Goal: Use online tool/utility: Utilize a website feature to perform a specific function

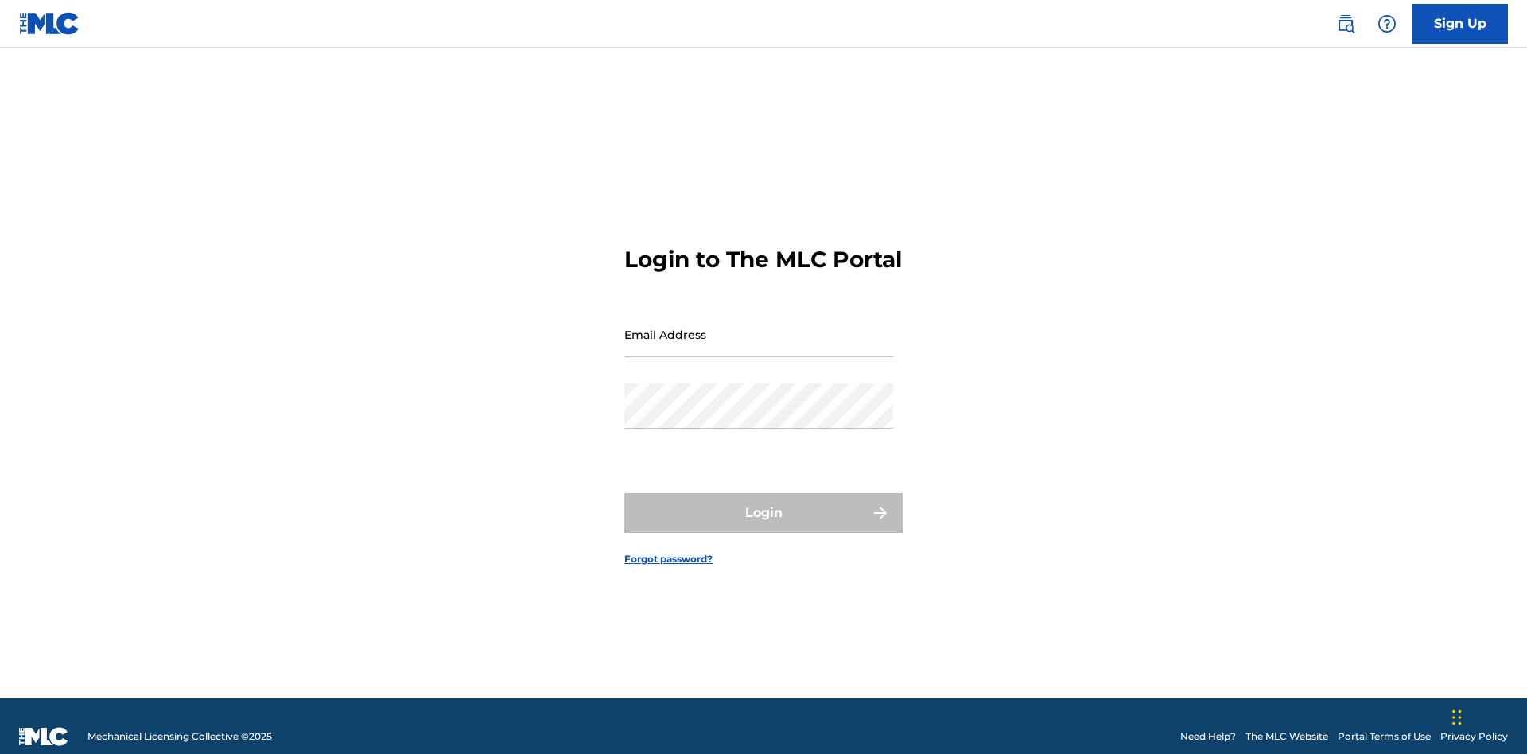
scroll to position [21, 0]
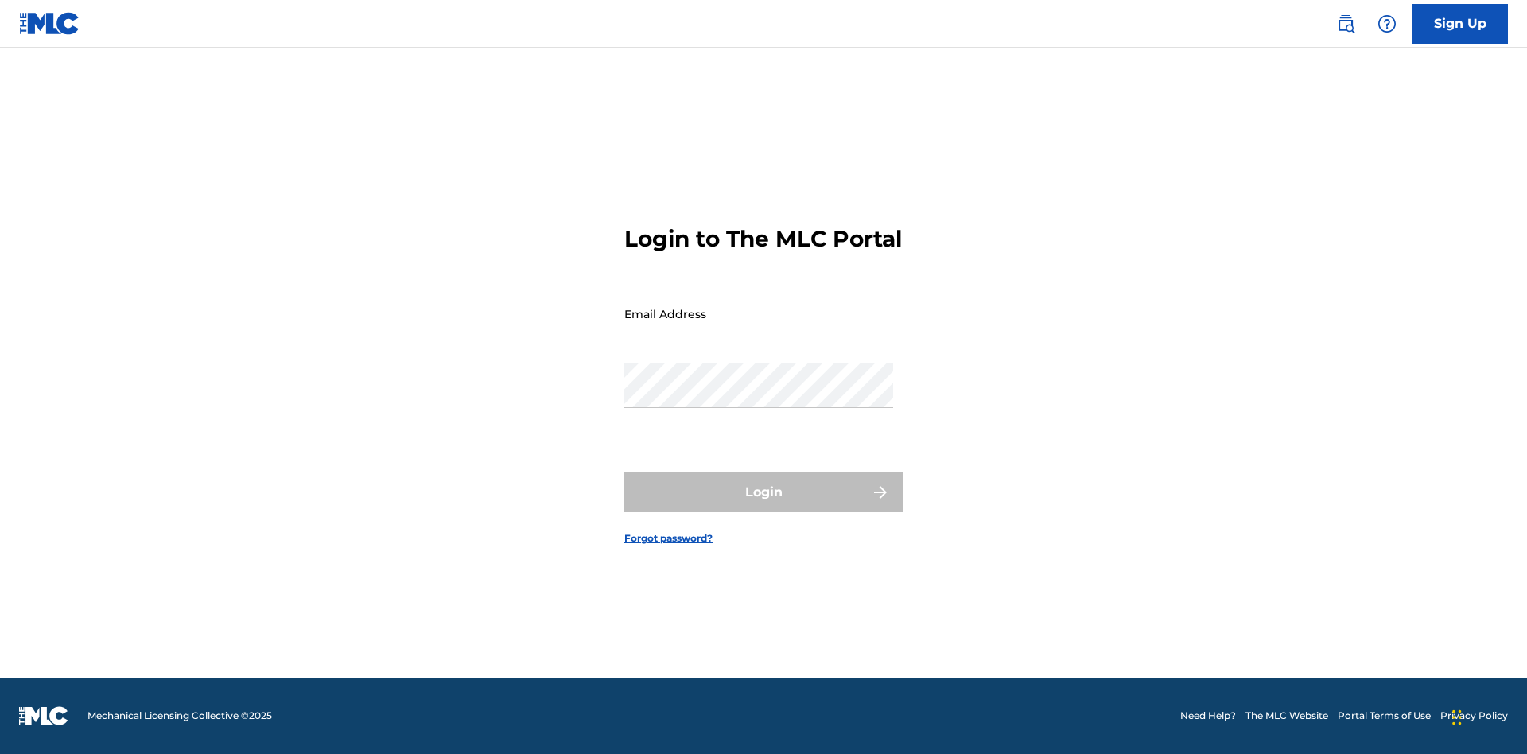
click at [759, 327] on input "Email Address" at bounding box center [758, 313] width 269 height 45
type input "Krystal.Ribble@themlc.com"
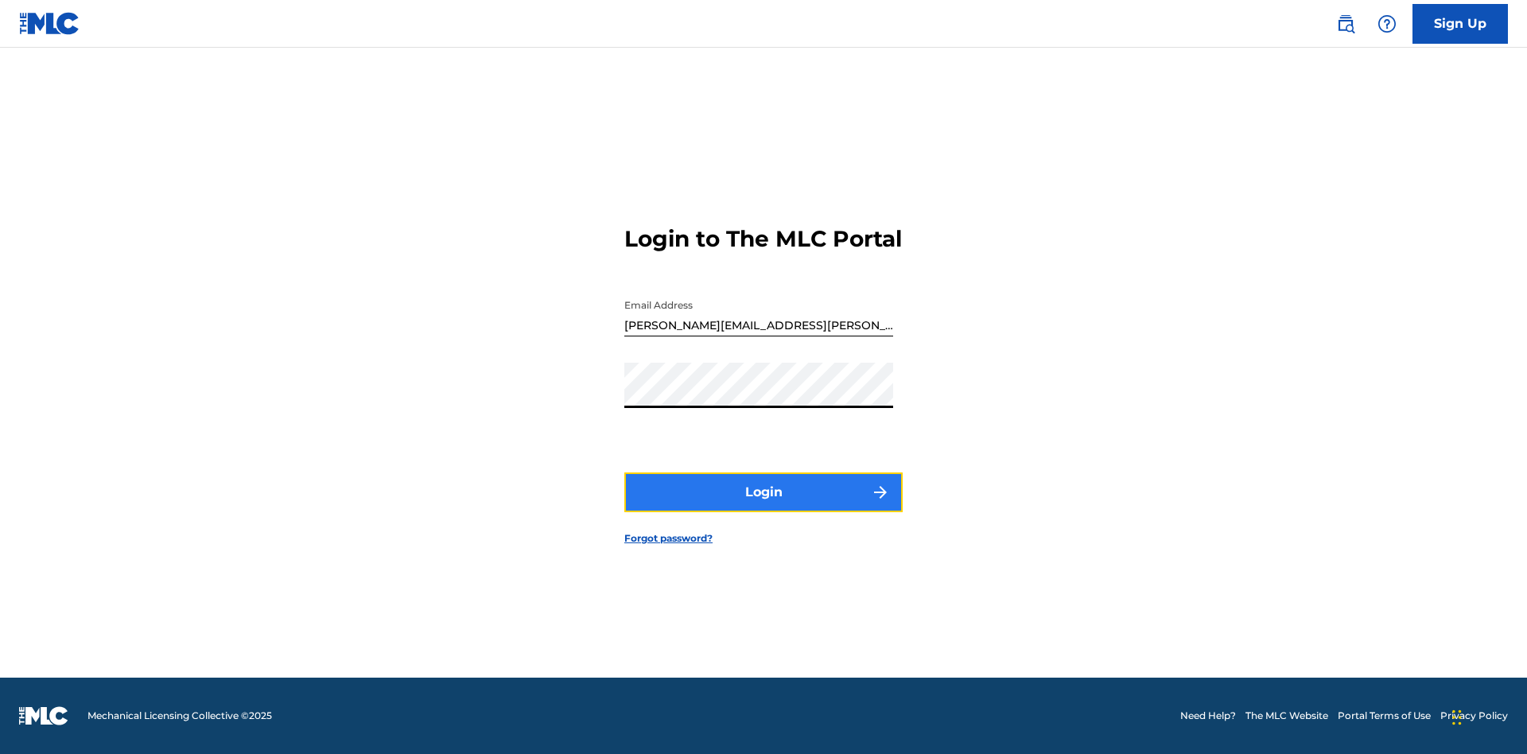
click at [763, 506] on button "Login" at bounding box center [763, 492] width 278 height 40
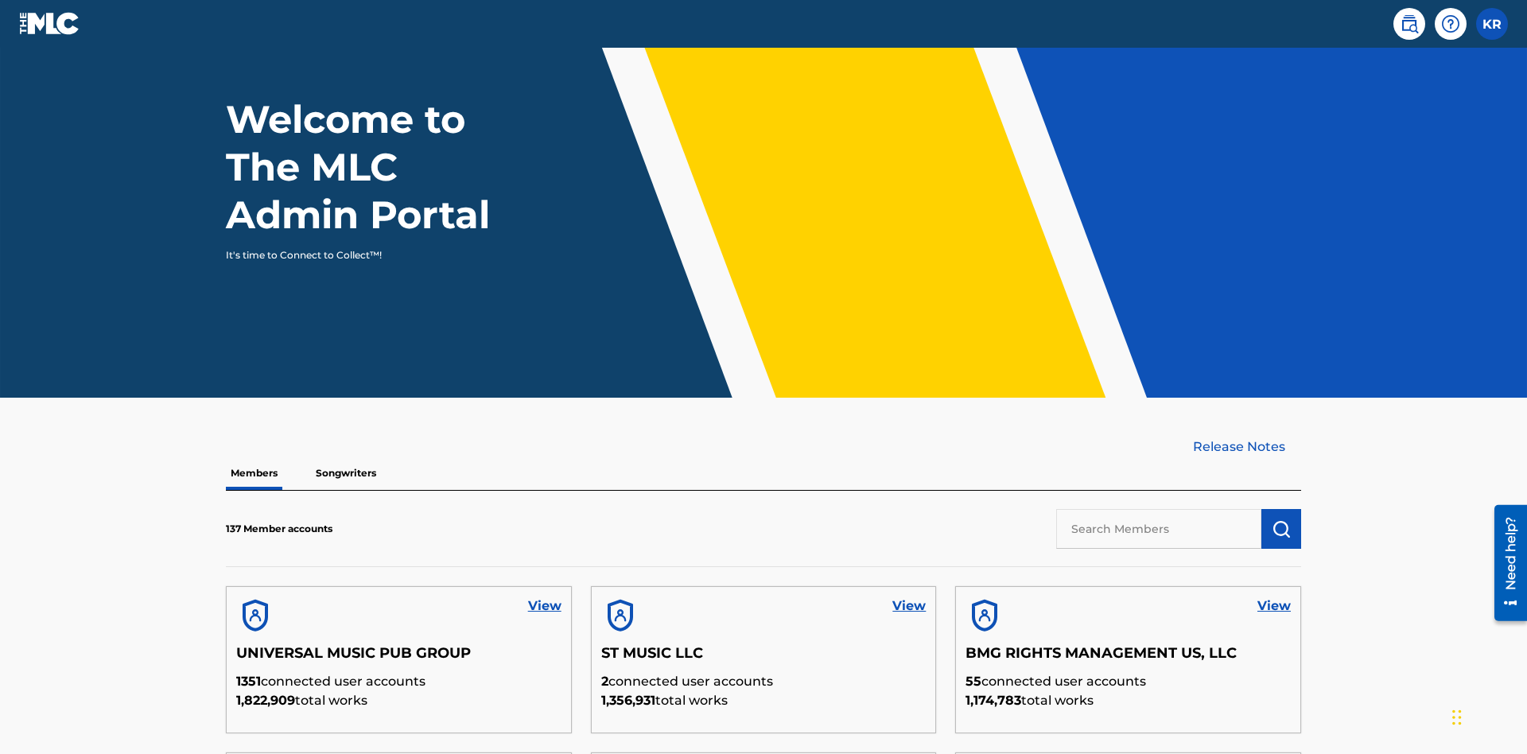
scroll to position [481, 0]
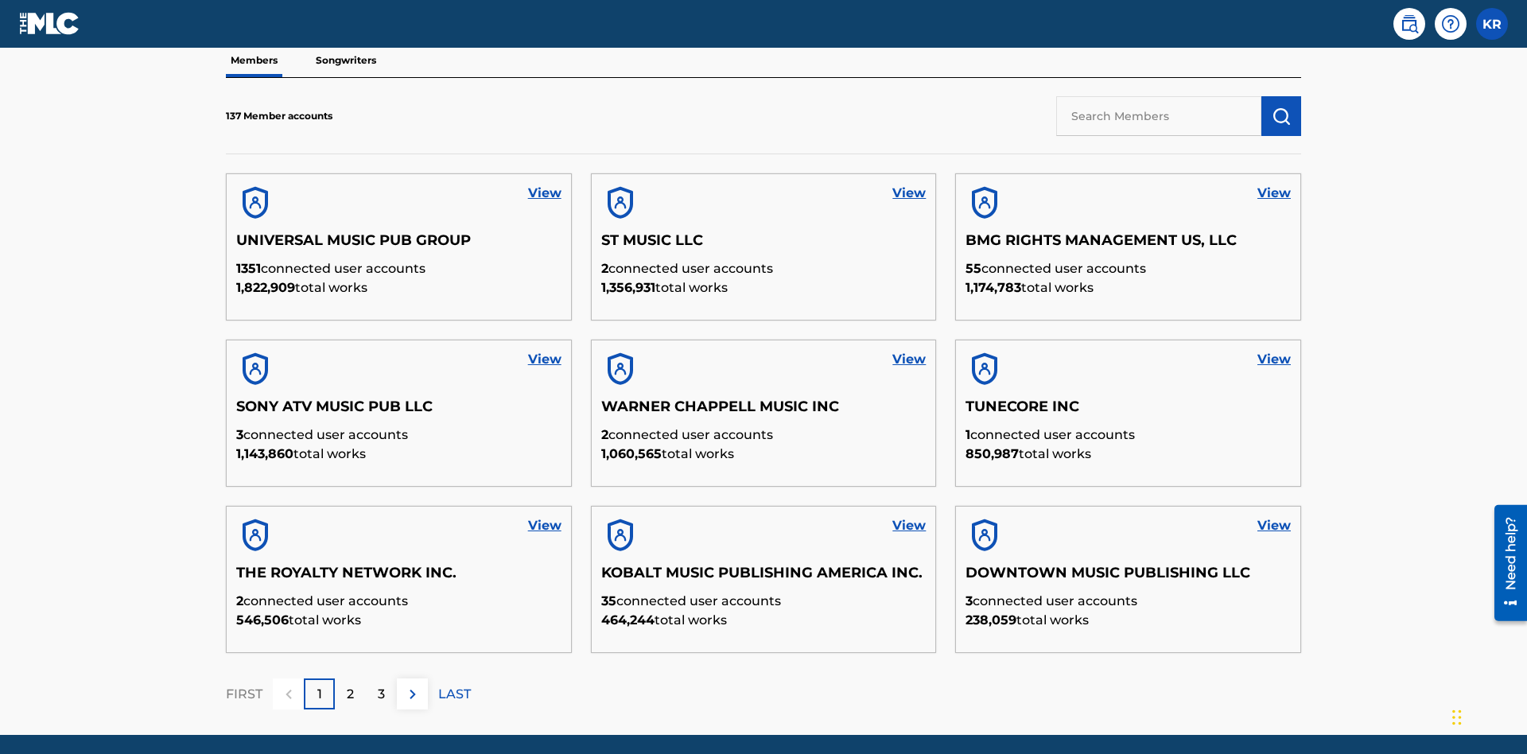
click at [1159, 115] on input "text" at bounding box center [1158, 116] width 205 height 40
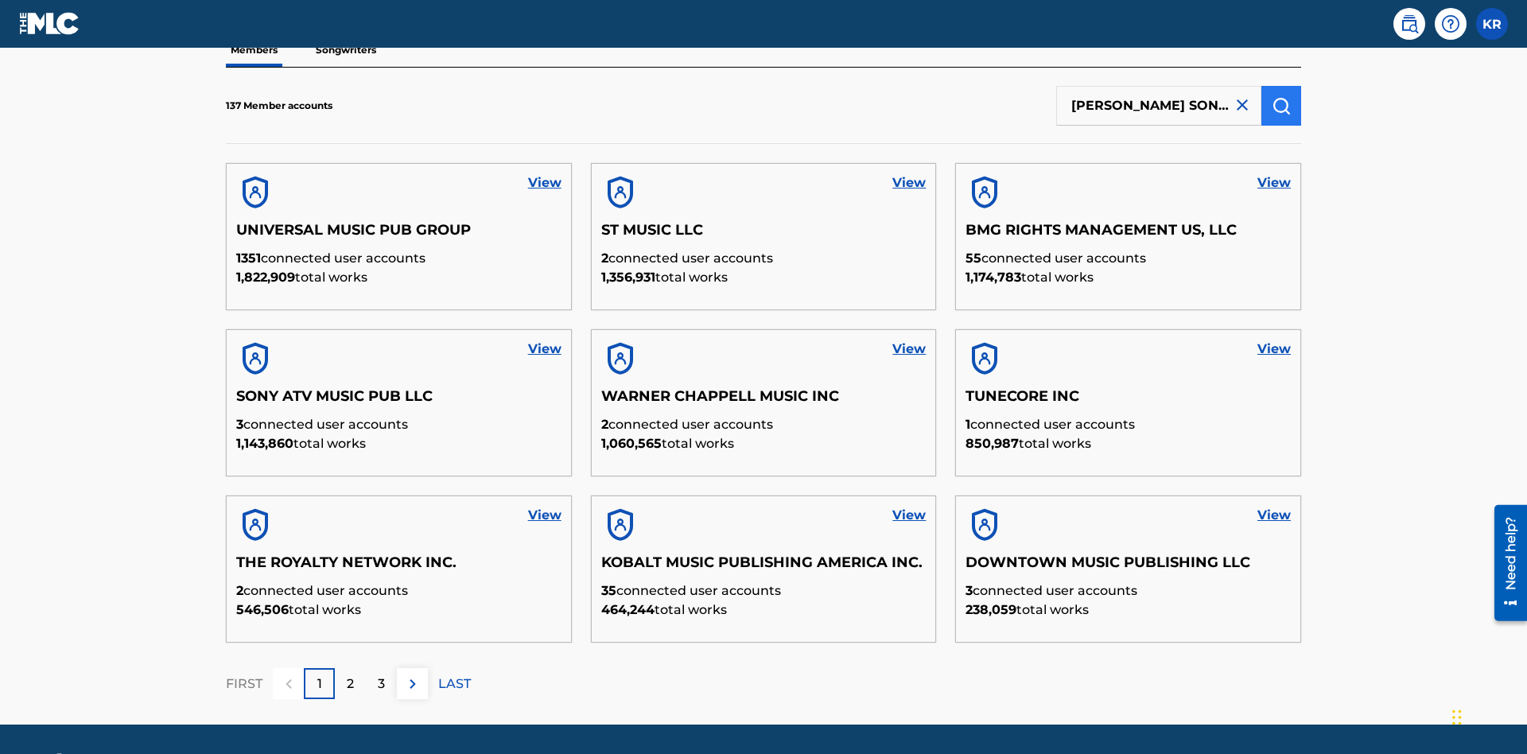
type input "CLEO SONGWRITER"
click at [1281, 105] on img "submit" at bounding box center [1281, 105] width 19 height 19
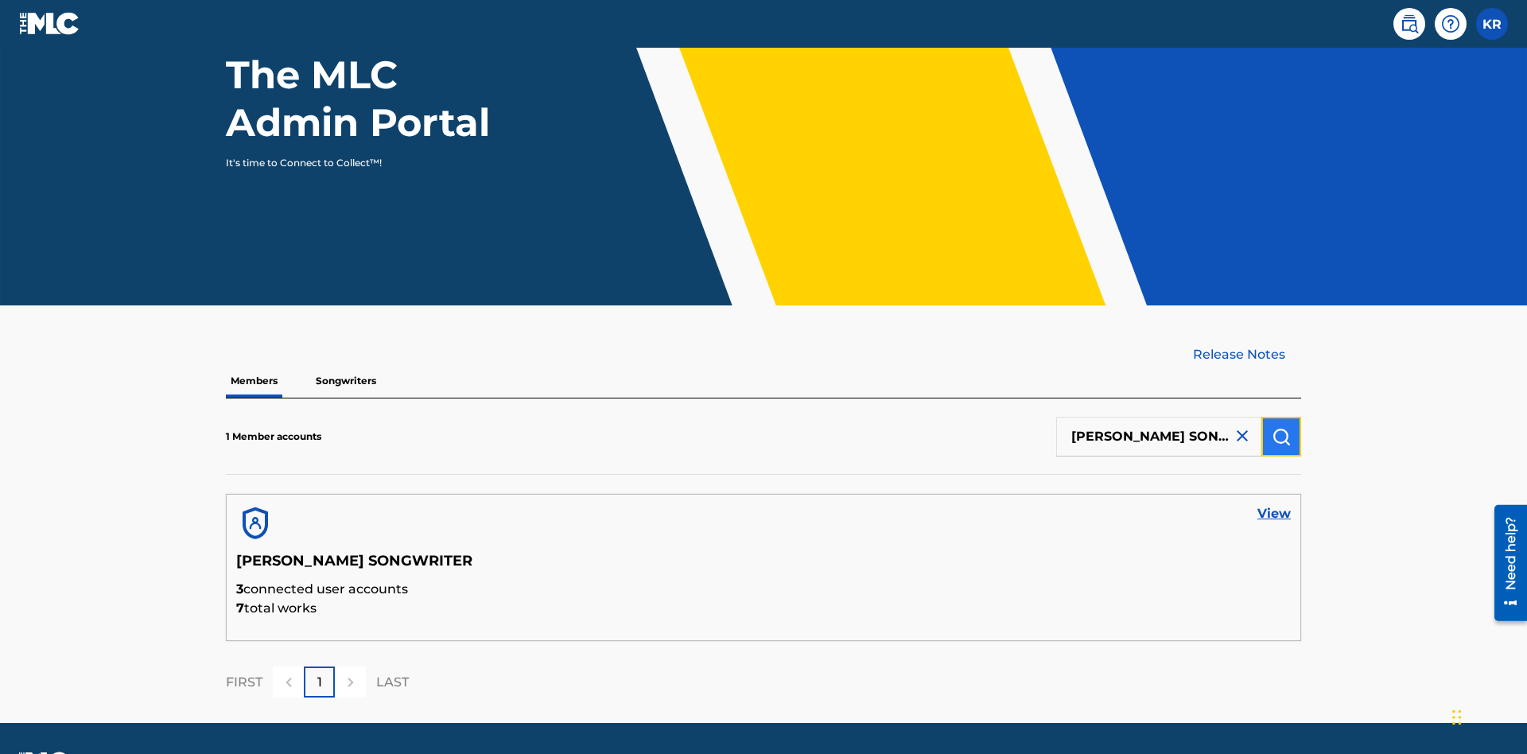
scroll to position [206, 0]
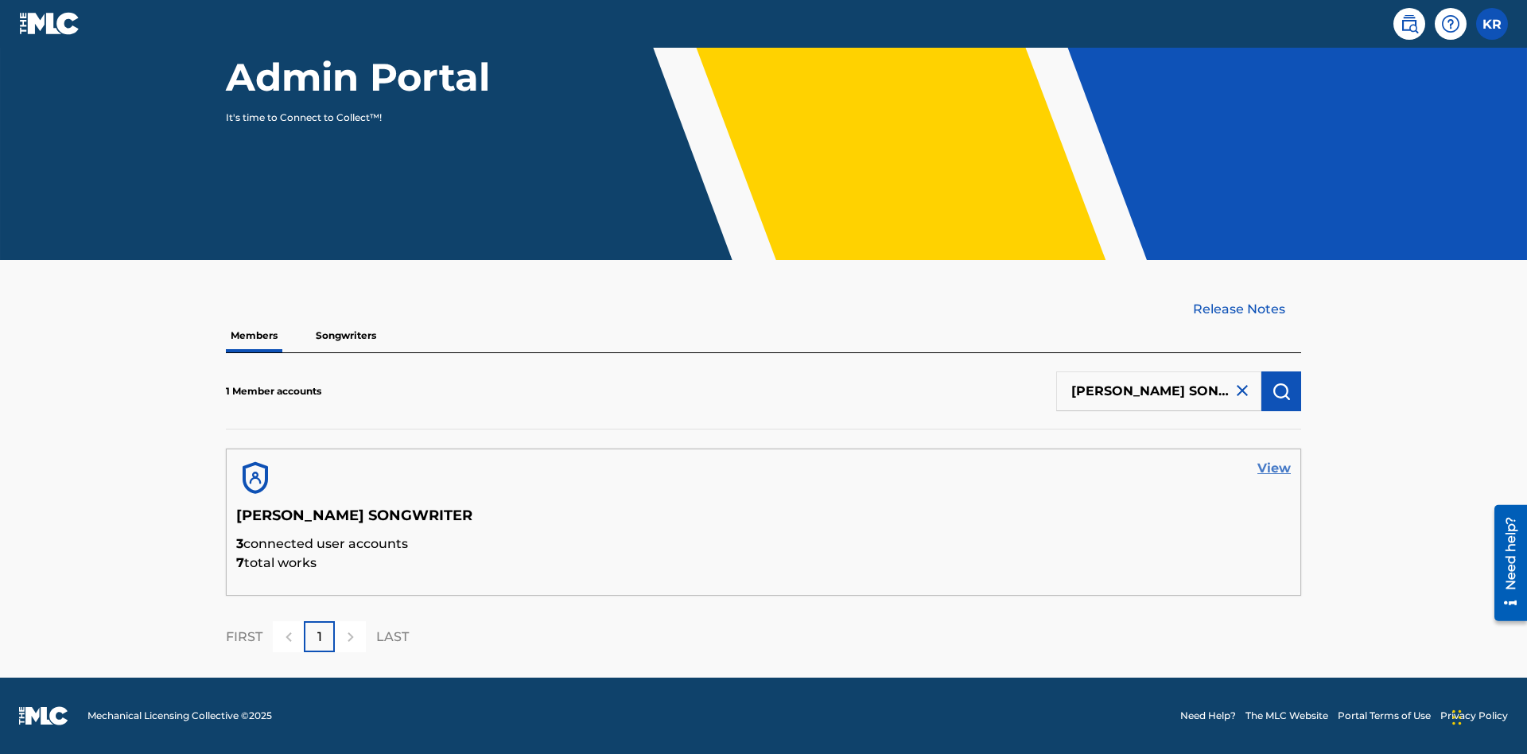
click at [1274, 468] on link "View" at bounding box center [1273, 468] width 33 height 19
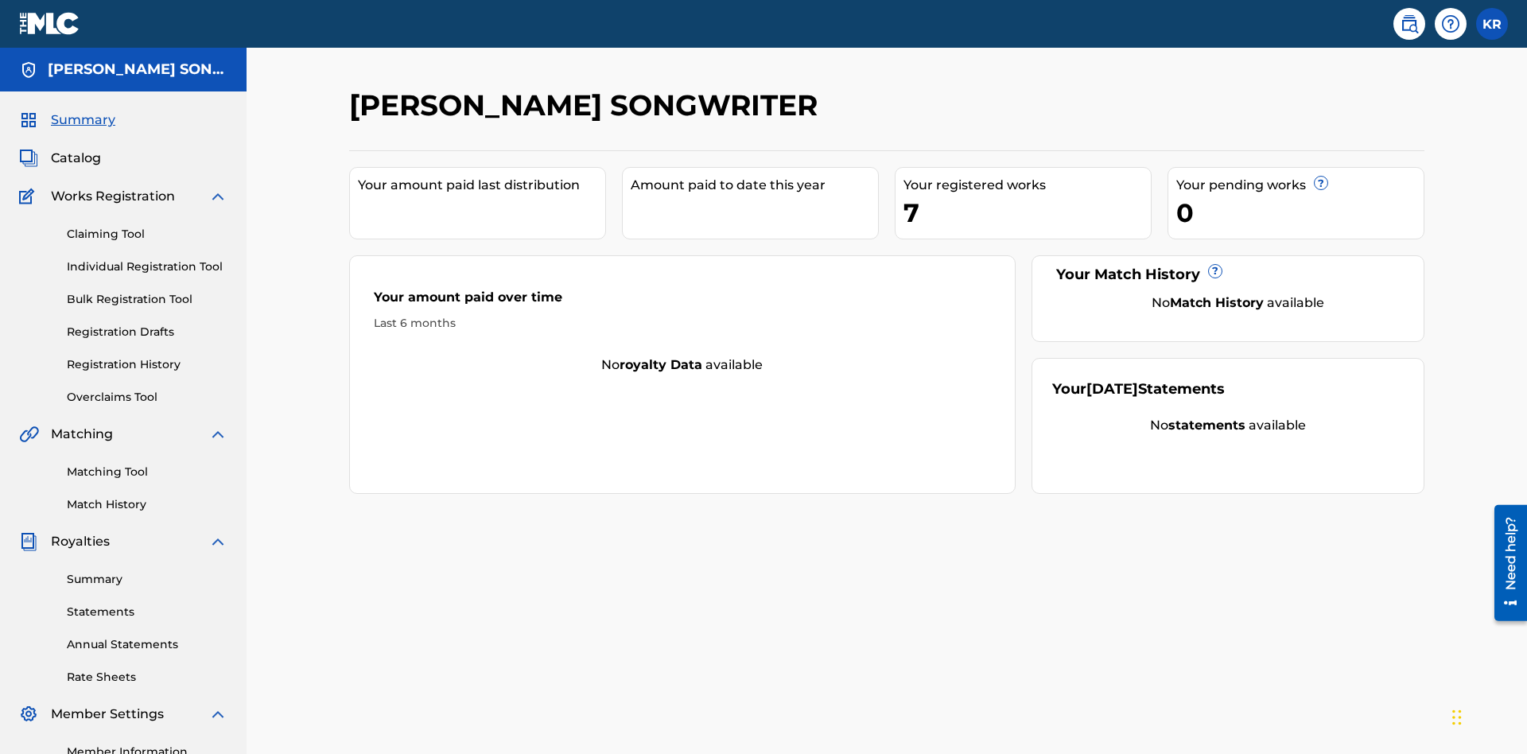
scroll to position [200, 0]
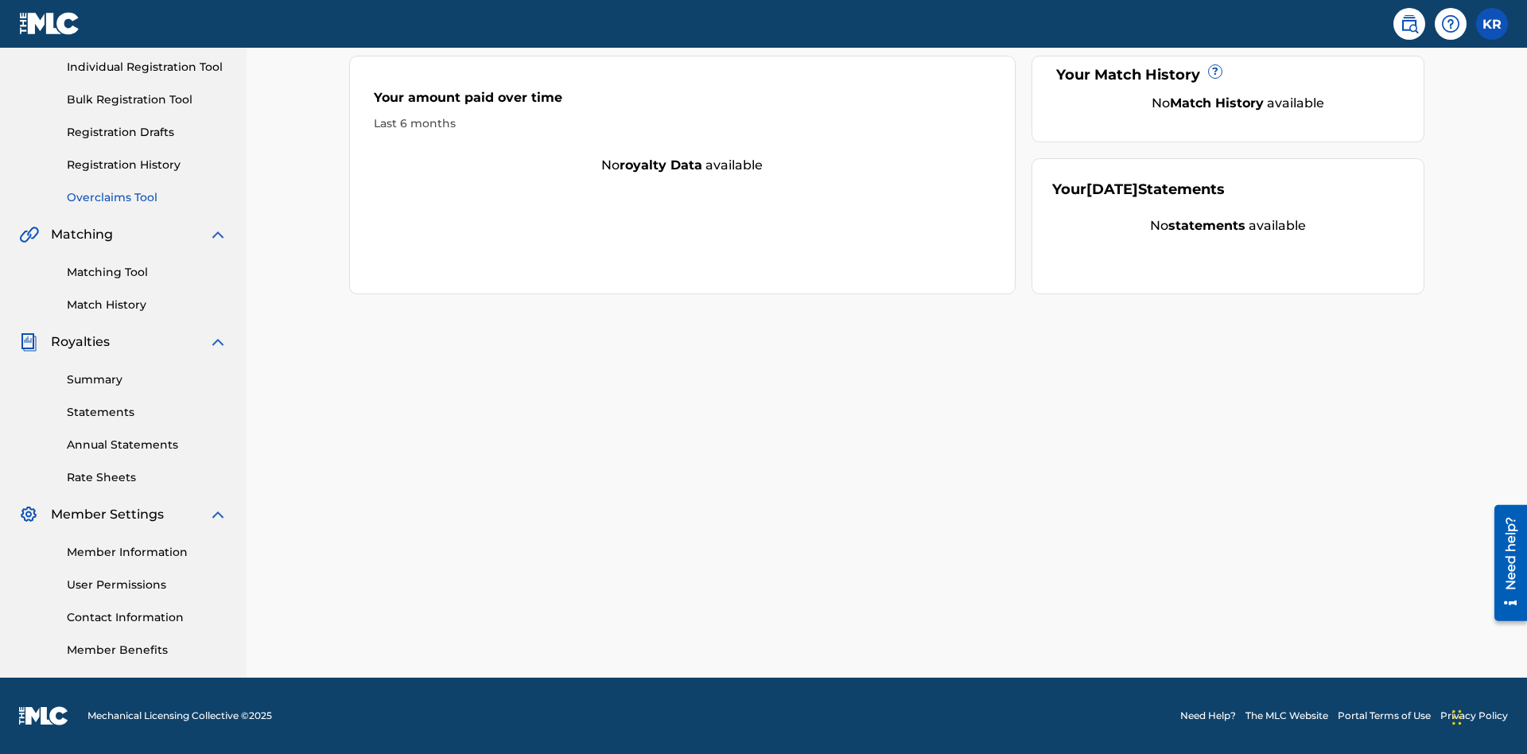
click at [147, 197] on link "Overclaims Tool" at bounding box center [147, 197] width 161 height 17
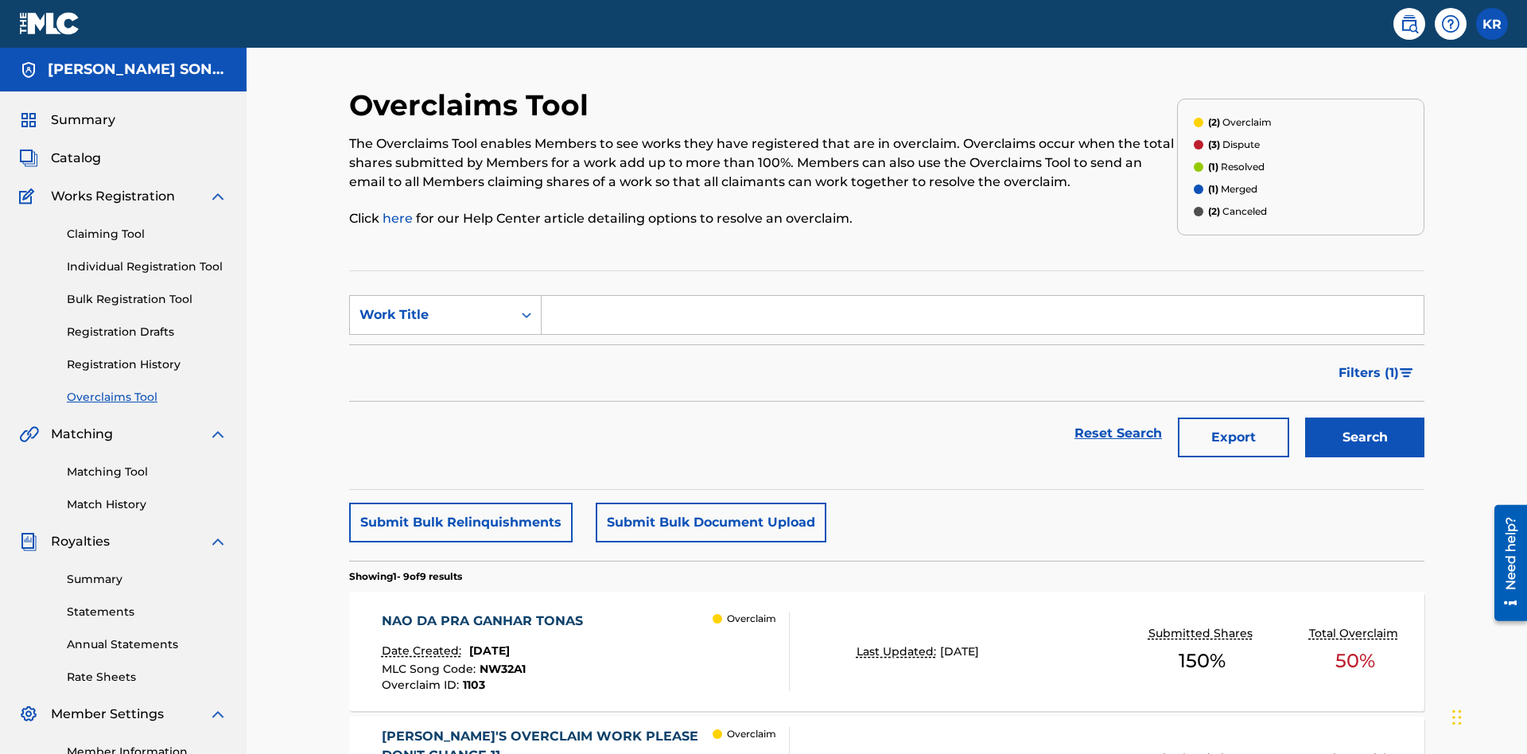
scroll to position [204, 0]
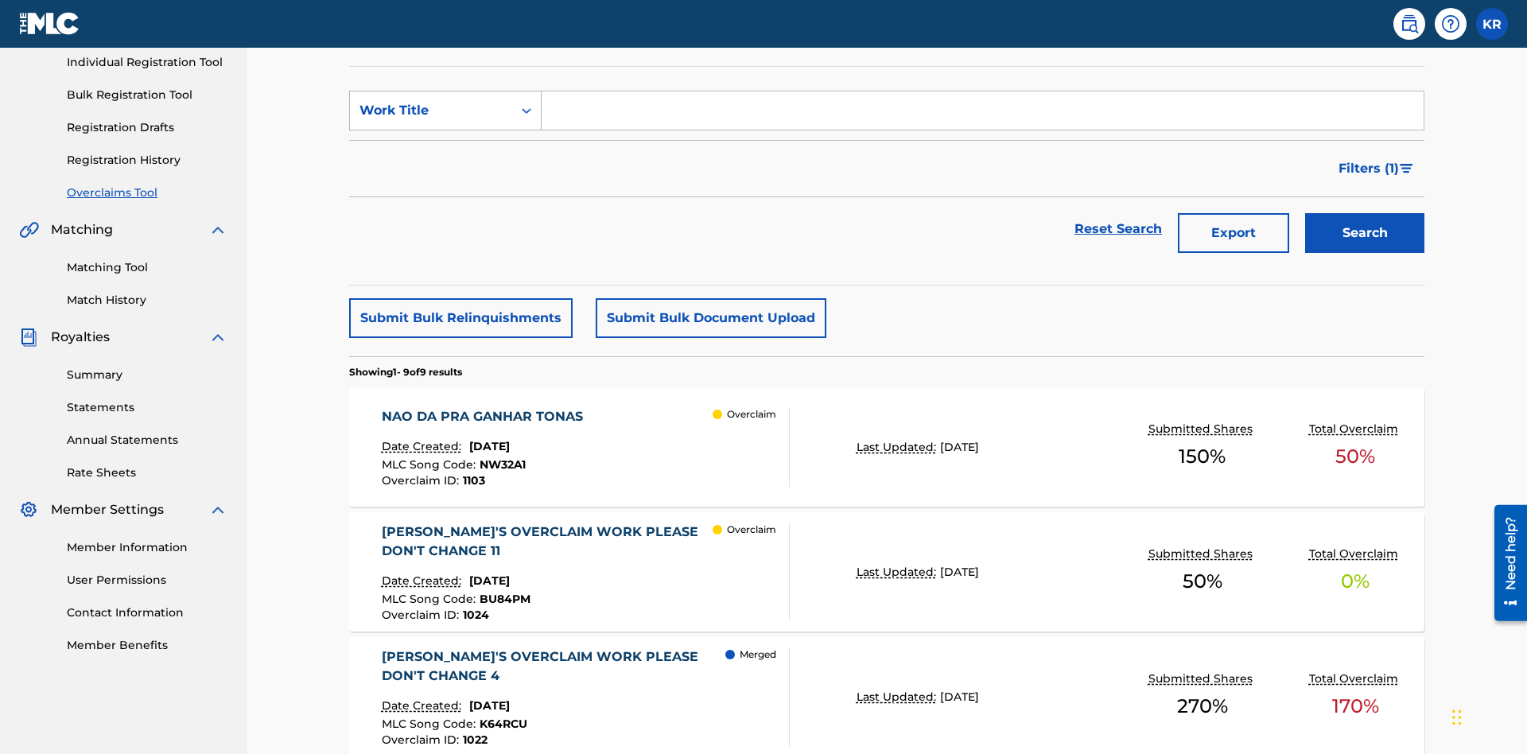
click at [431, 111] on div "Work Title" at bounding box center [430, 110] width 143 height 19
click at [445, 150] on div "MLC Song Code" at bounding box center [445, 150] width 191 height 40
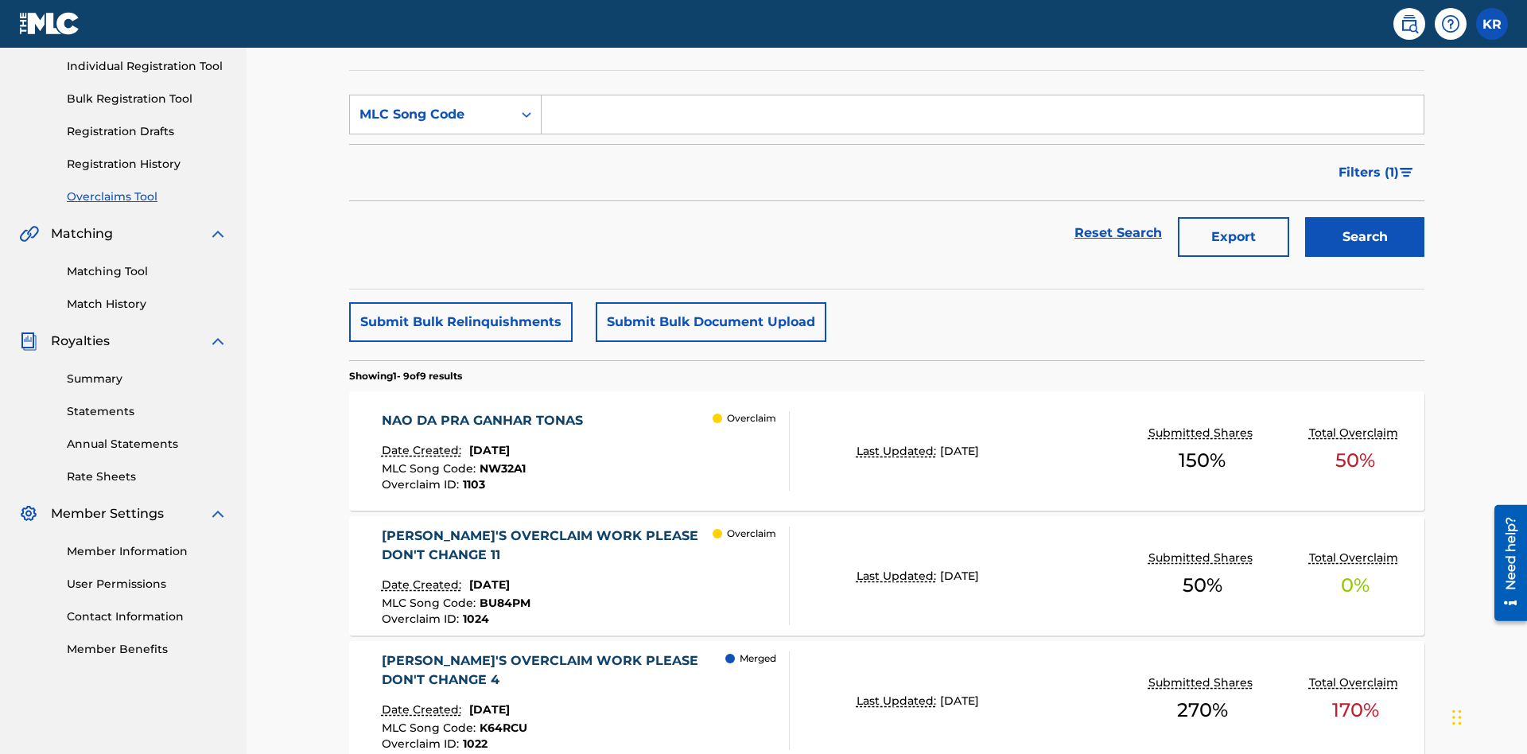
click at [982, 115] on input "Search Form" at bounding box center [983, 114] width 882 height 38
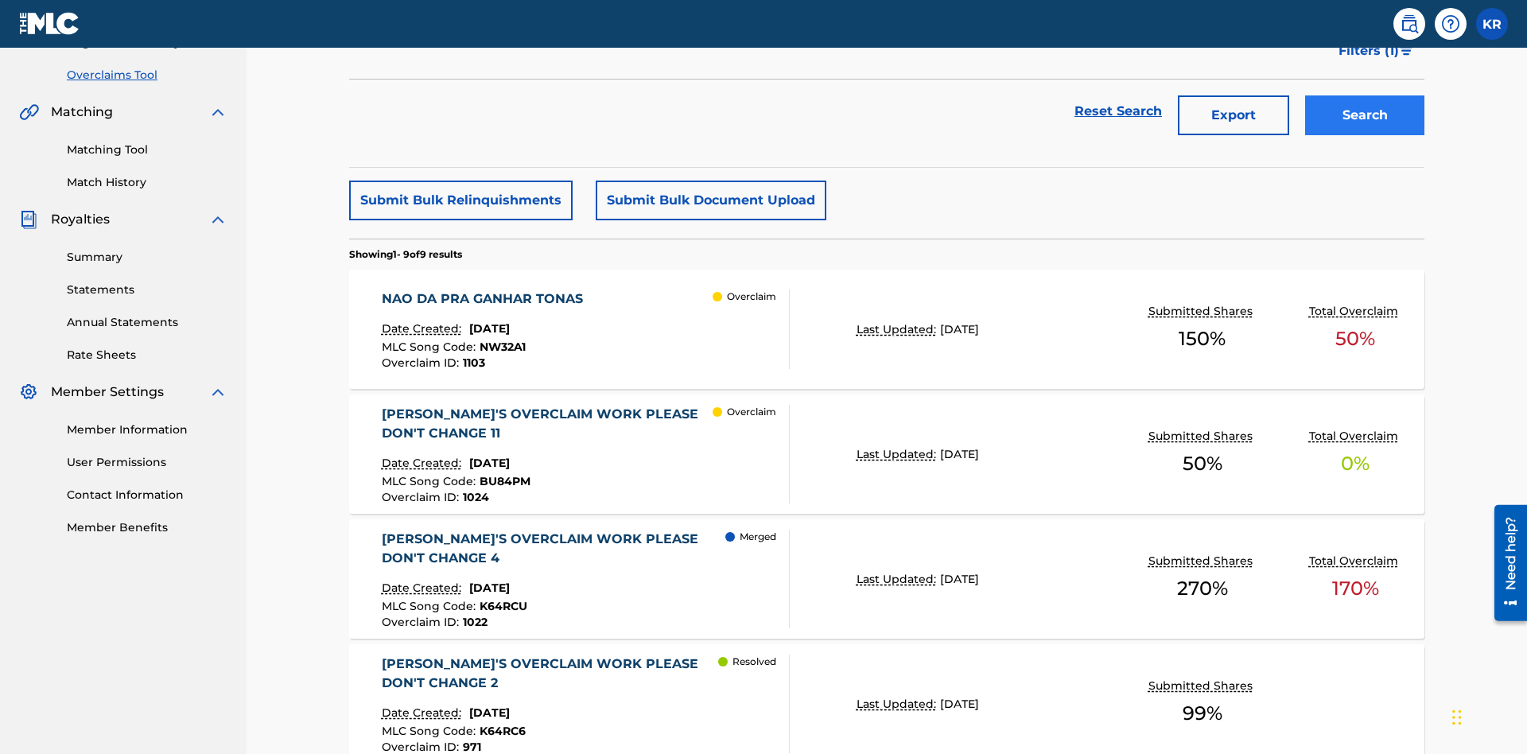
type input "NW32A1"
click at [1365, 115] on button "Search" at bounding box center [1364, 115] width 119 height 40
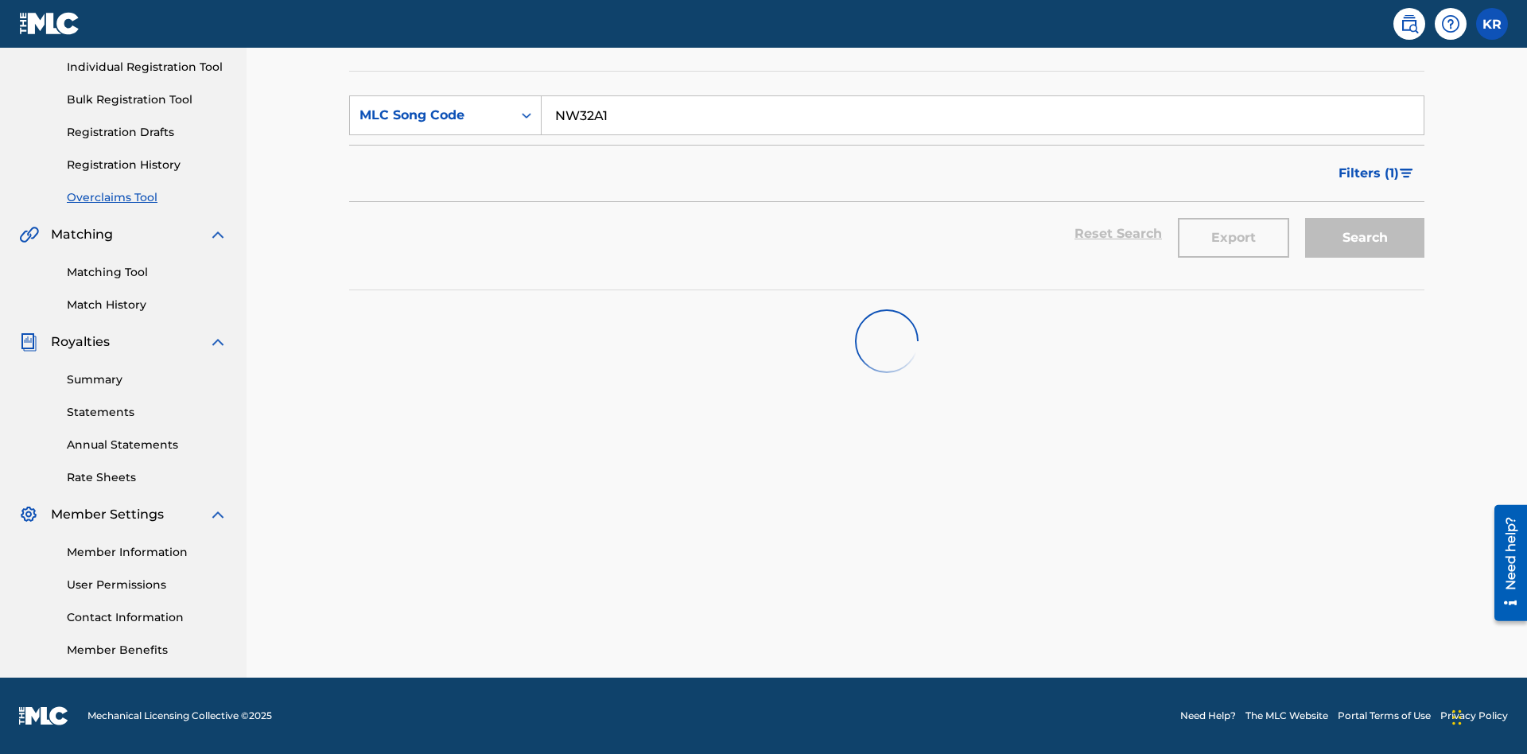
scroll to position [200, 0]
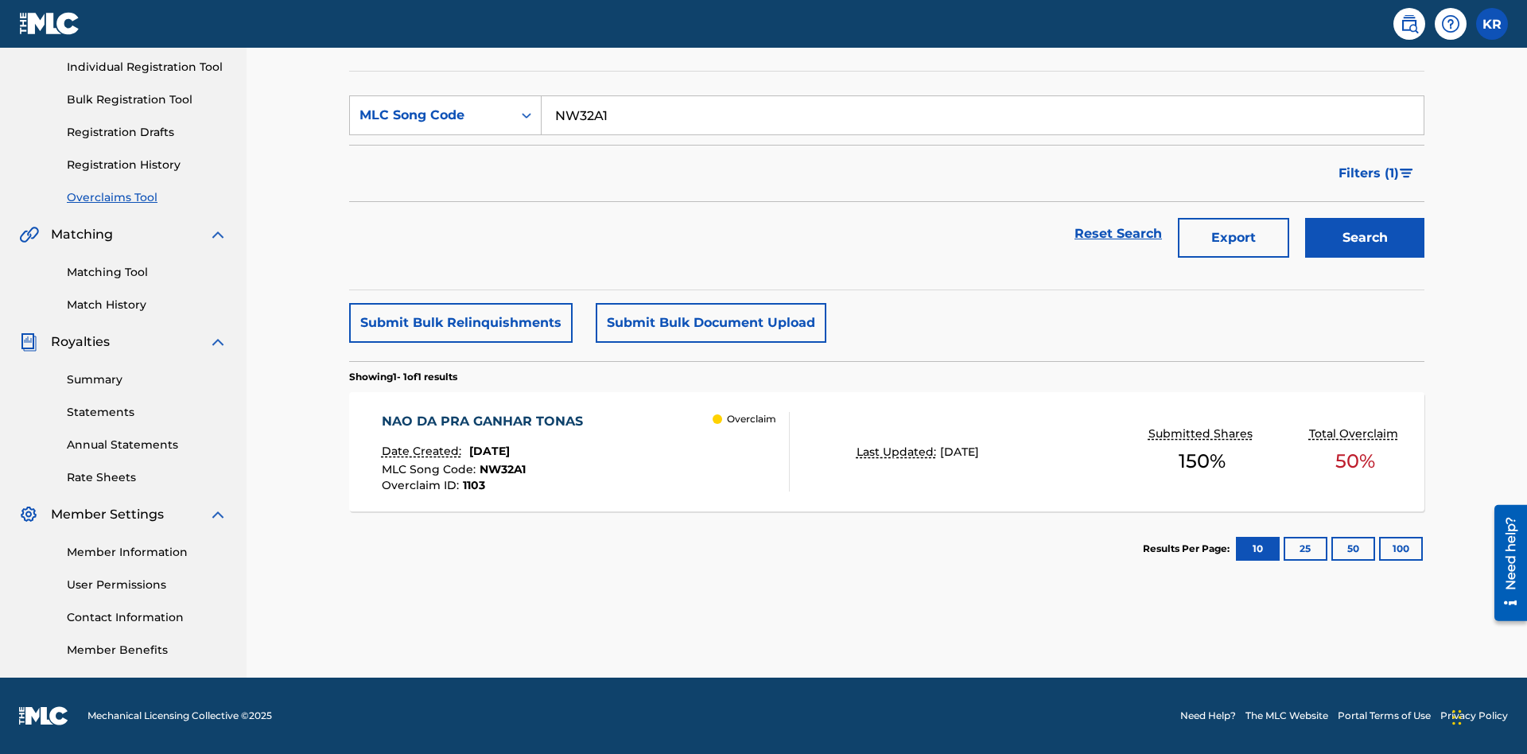
click at [510, 451] on span "October 21, 2024" at bounding box center [489, 451] width 41 height 14
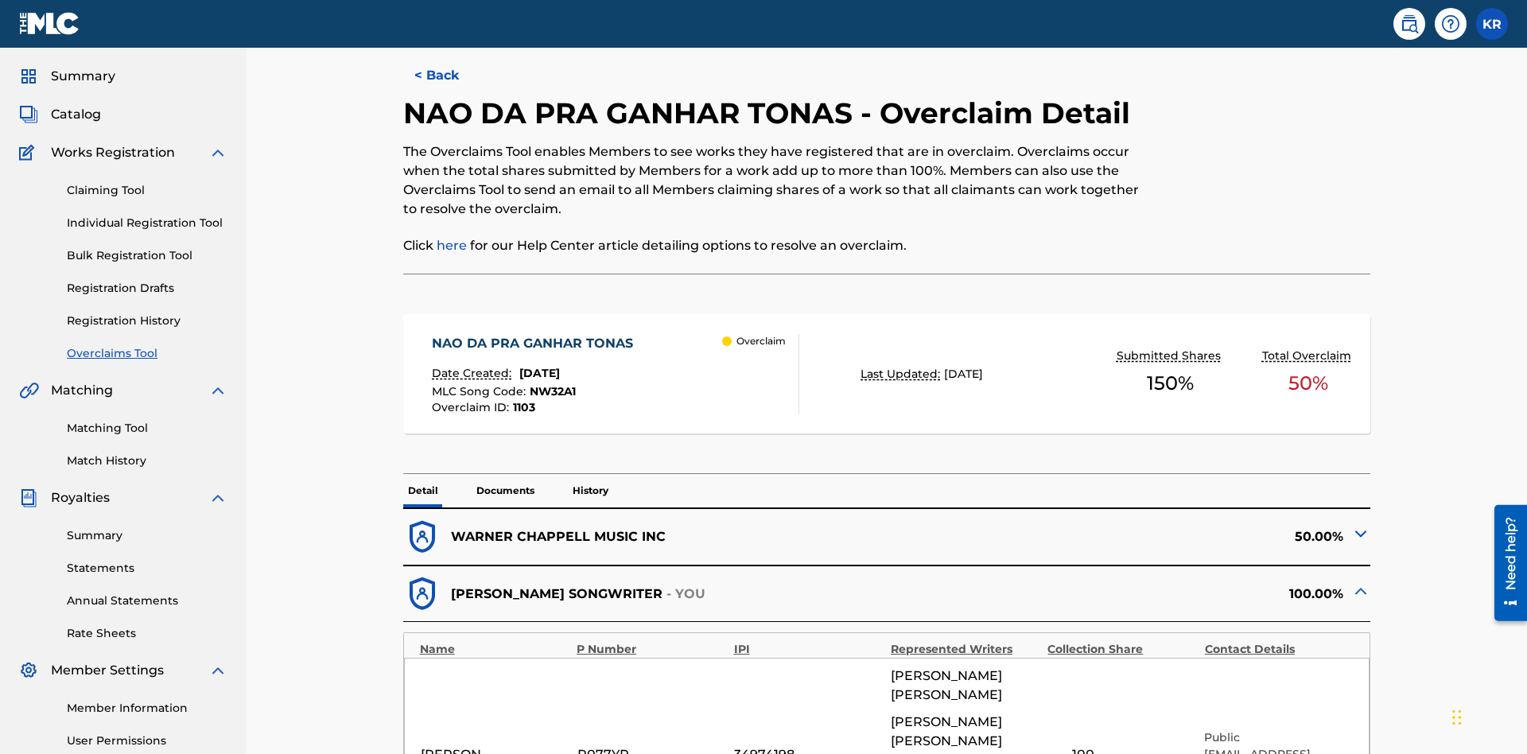
scroll to position [621, 0]
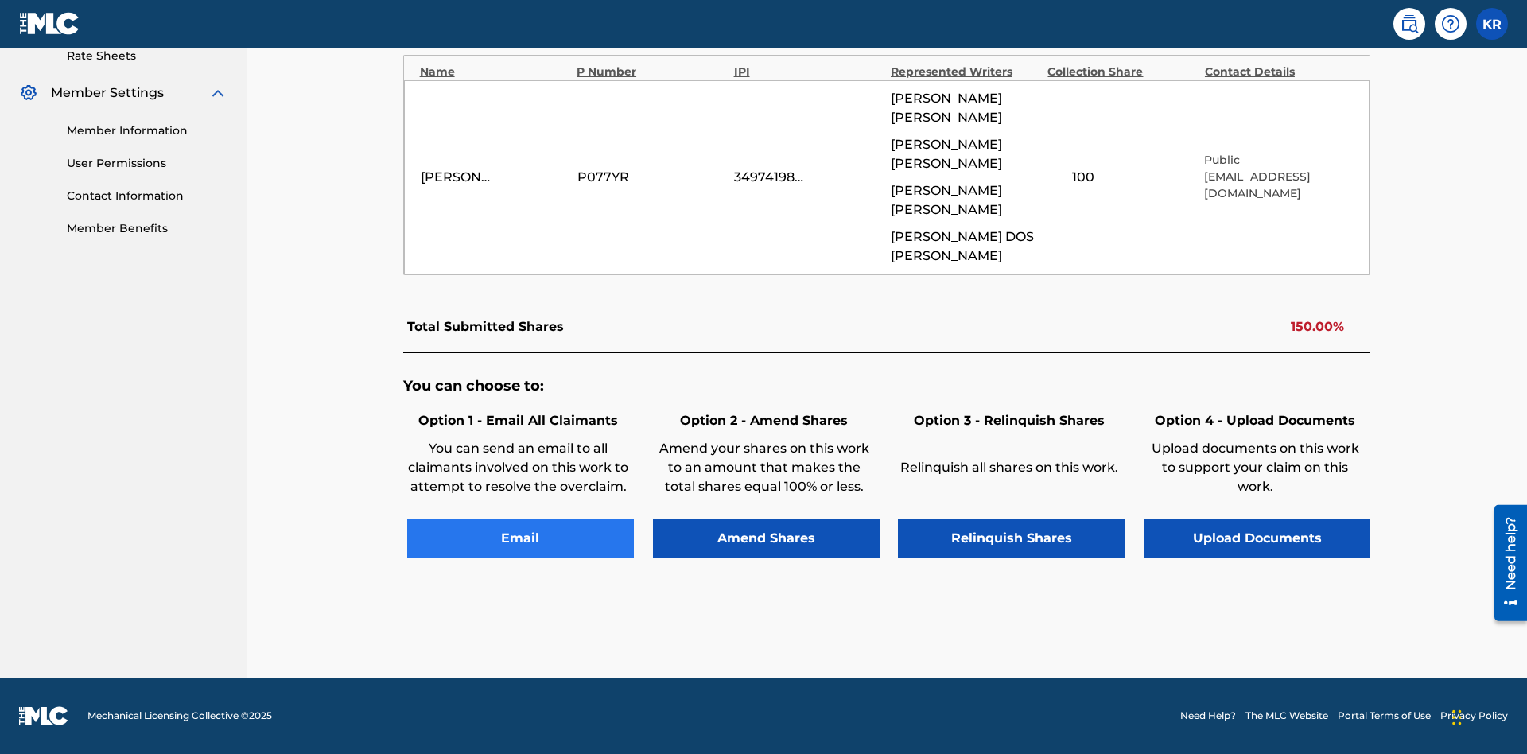
click at [520, 538] on button "Email" at bounding box center [520, 539] width 227 height 40
